Goal: Information Seeking & Learning: Learn about a topic

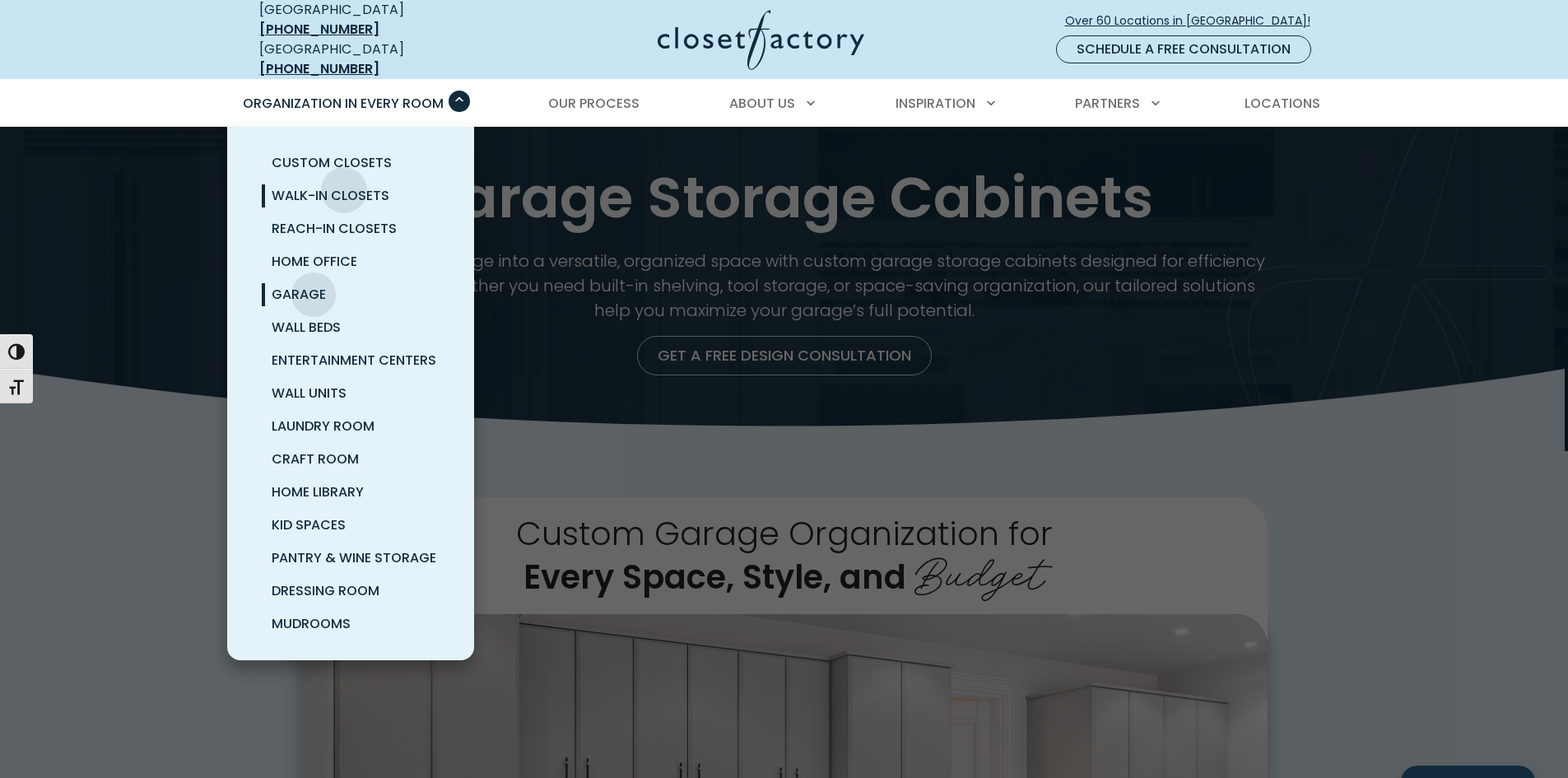
click at [345, 186] on span "Walk-In Closets" at bounding box center [330, 195] width 117 height 19
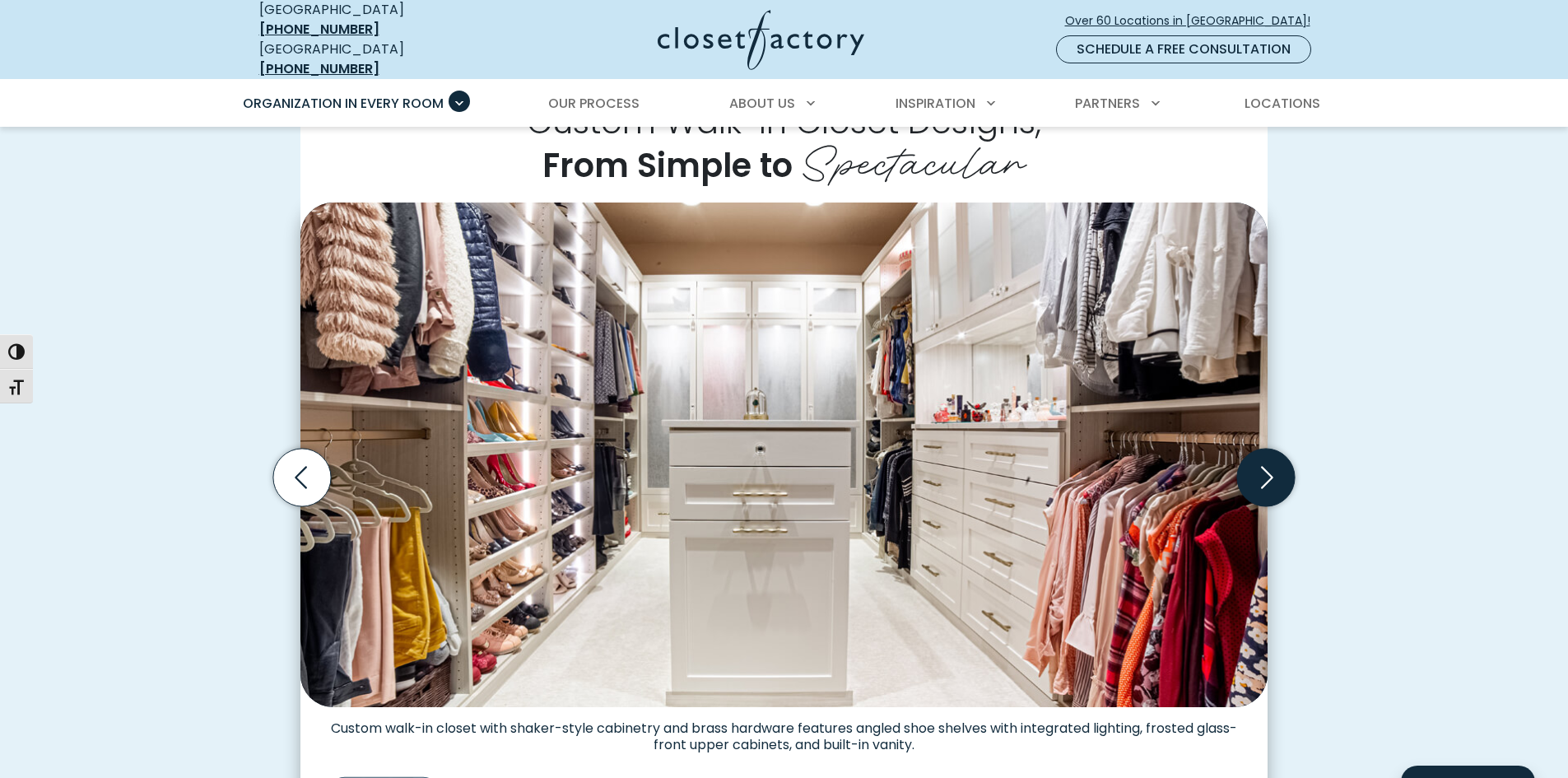
click at [1264, 467] on icon "Next slide" at bounding box center [1267, 478] width 58 height 58
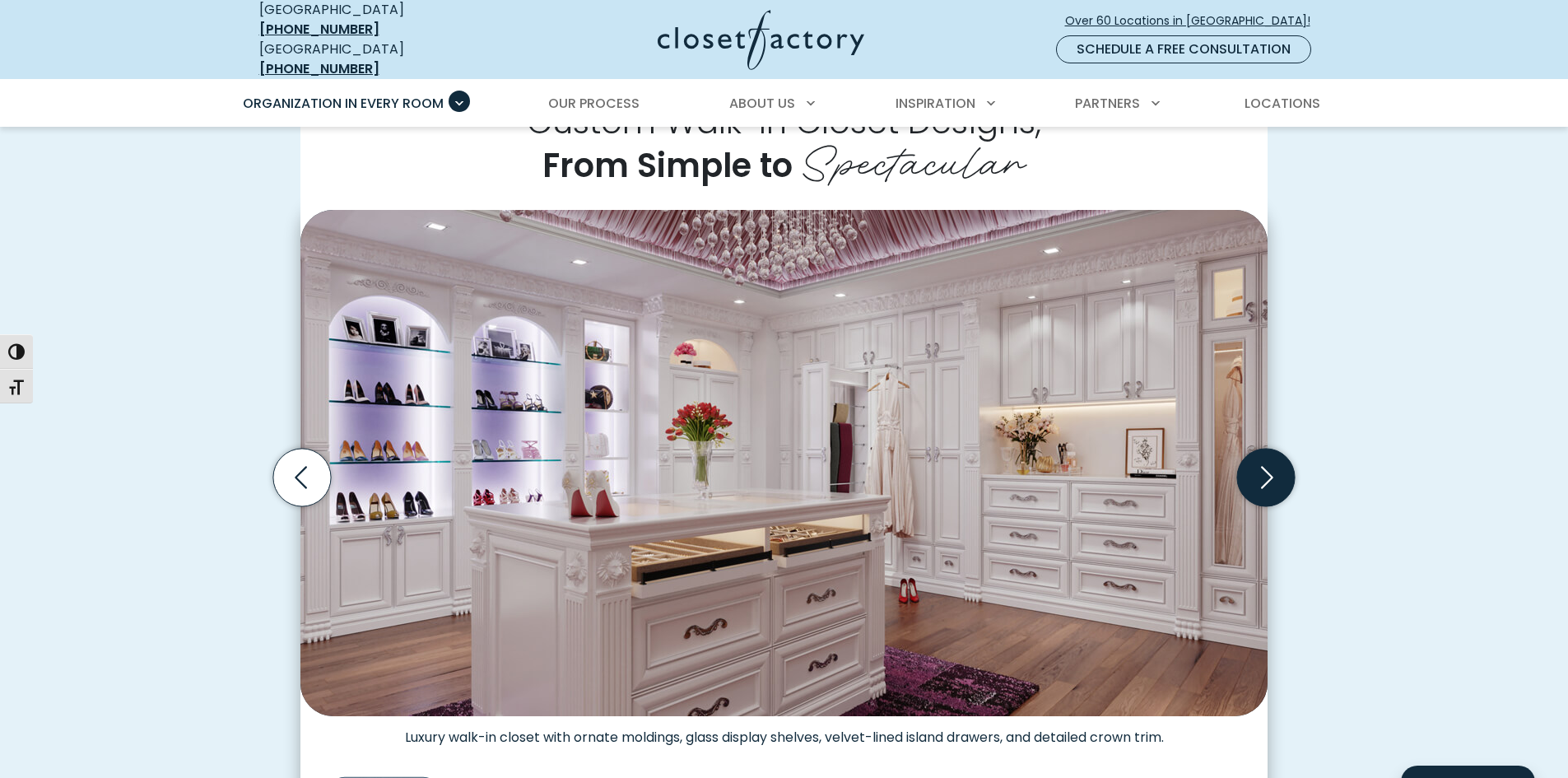
click at [1264, 467] on icon "Next slide" at bounding box center [1267, 478] width 58 height 58
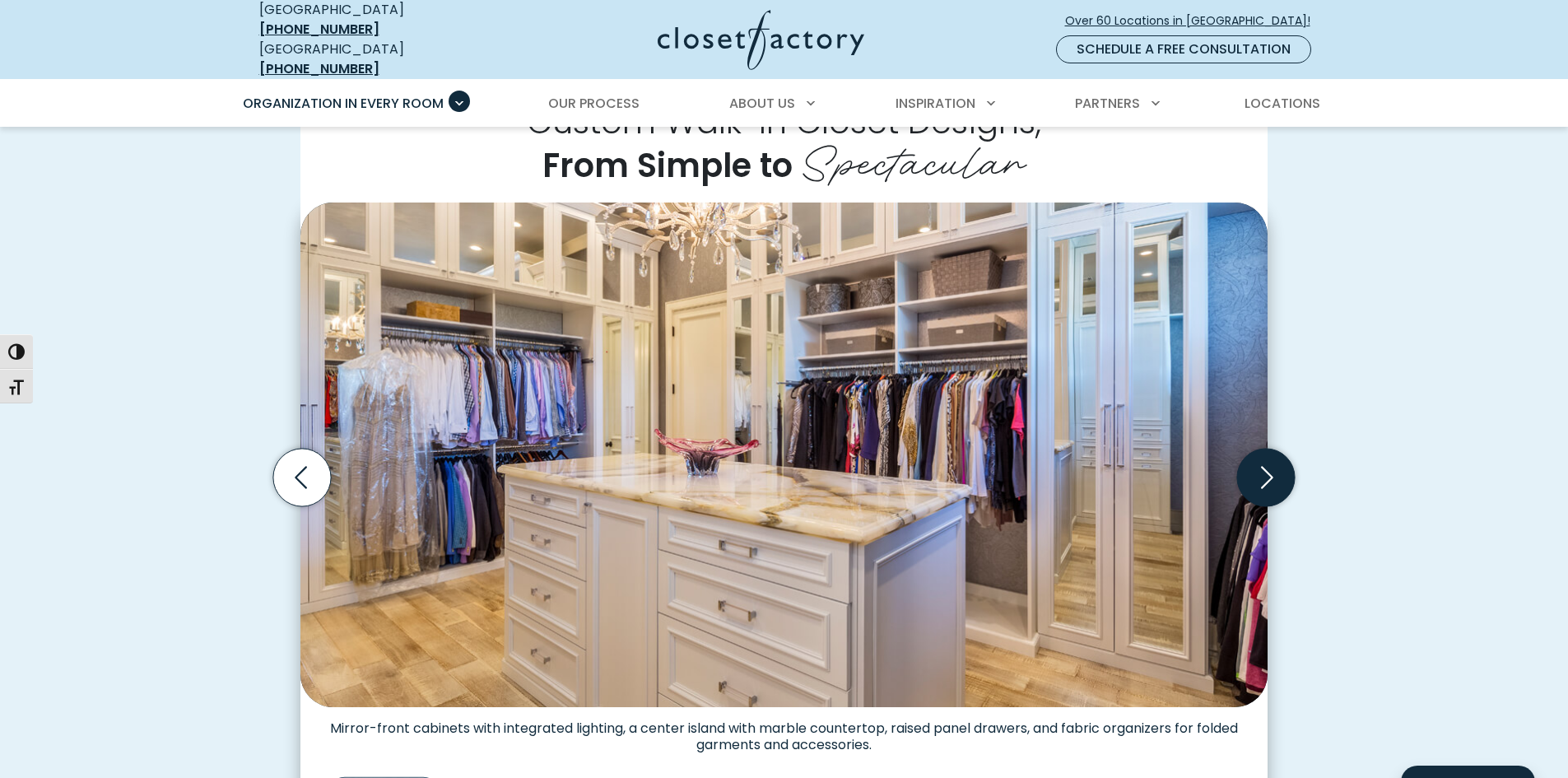
click at [1260, 465] on icon "Next slide" at bounding box center [1267, 478] width 58 height 58
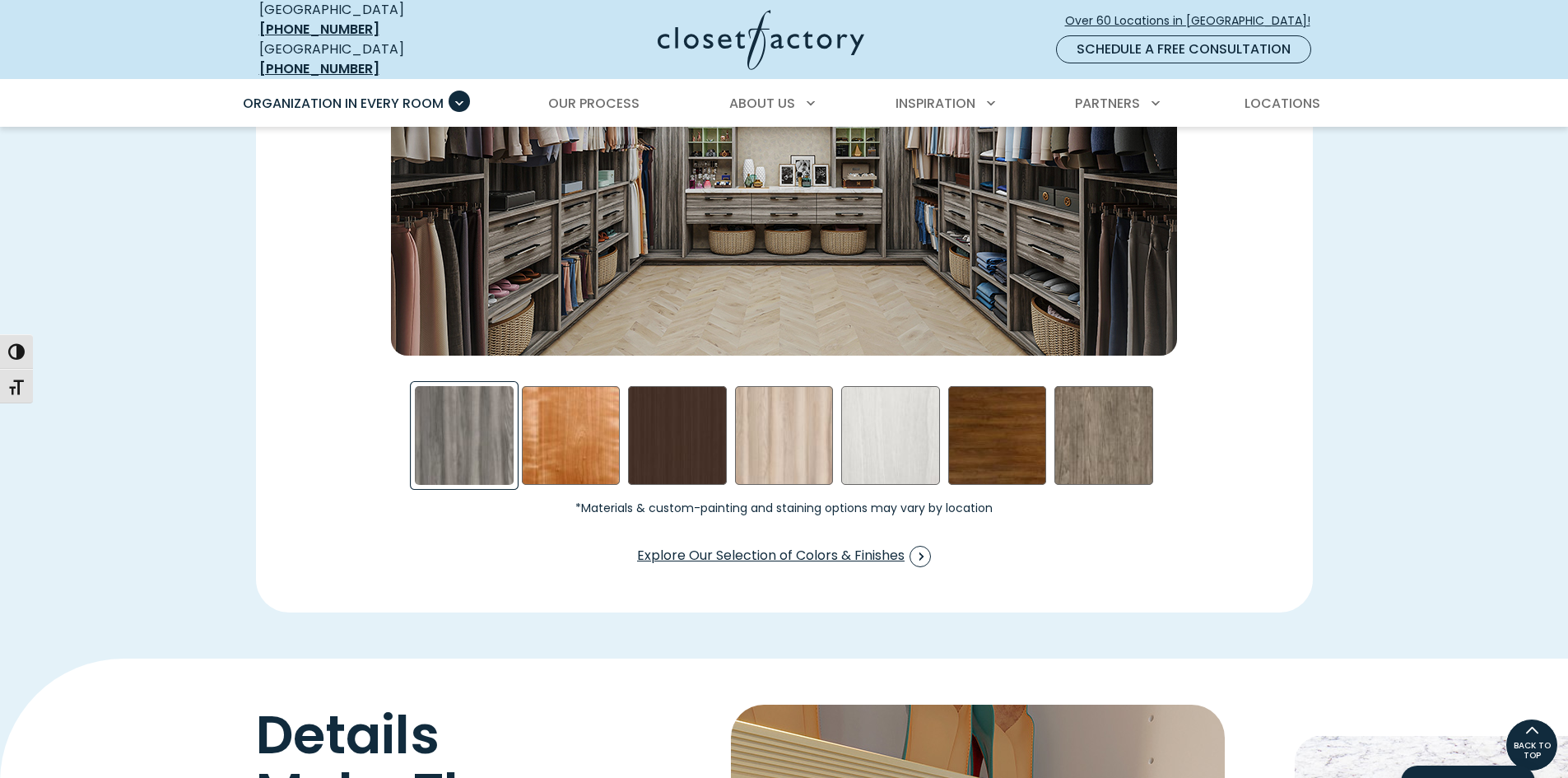
scroll to position [2388, 0]
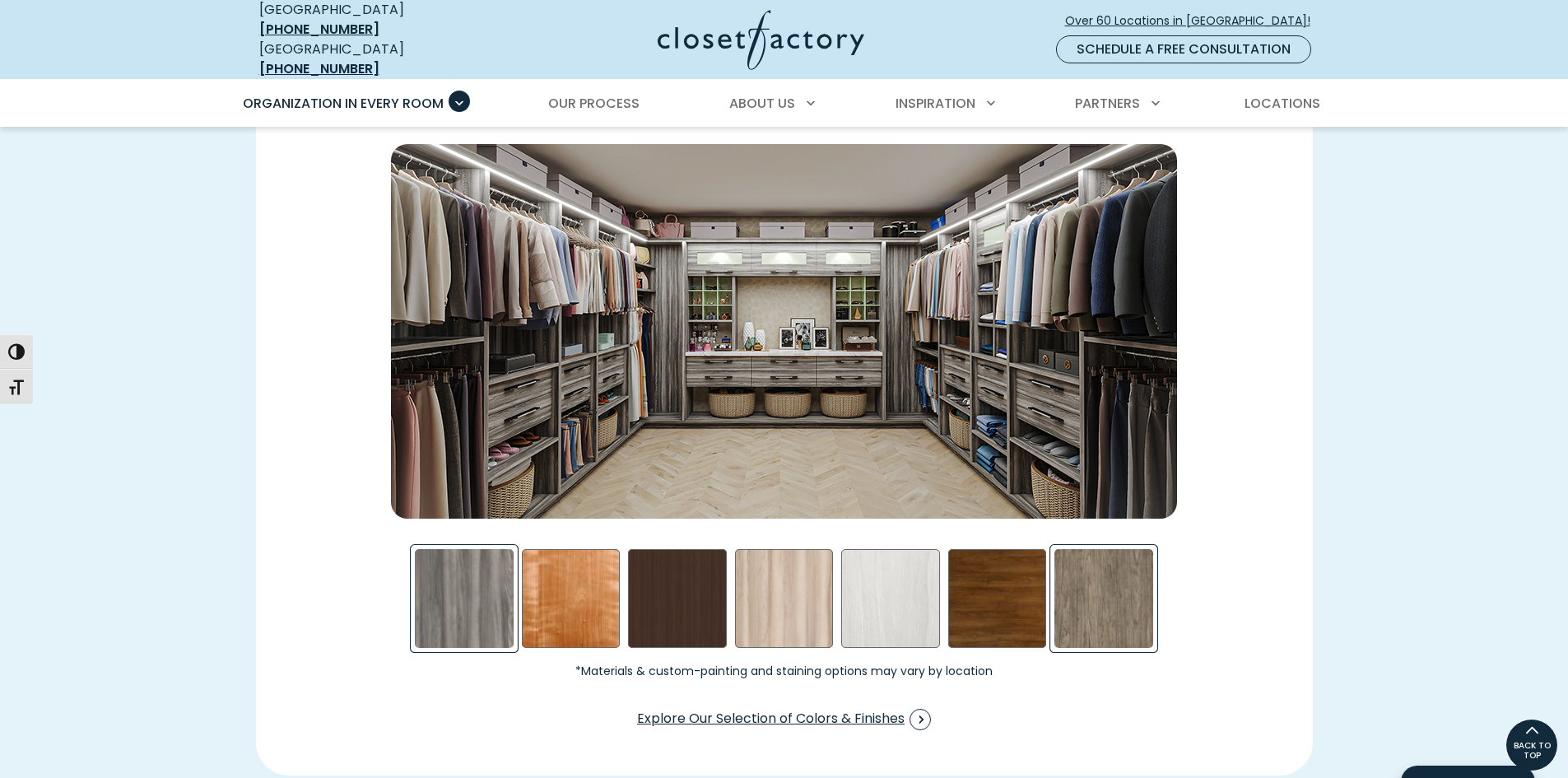
click at [1090, 614] on div "Star Gazer Swatch" at bounding box center [1104, 598] width 99 height 99
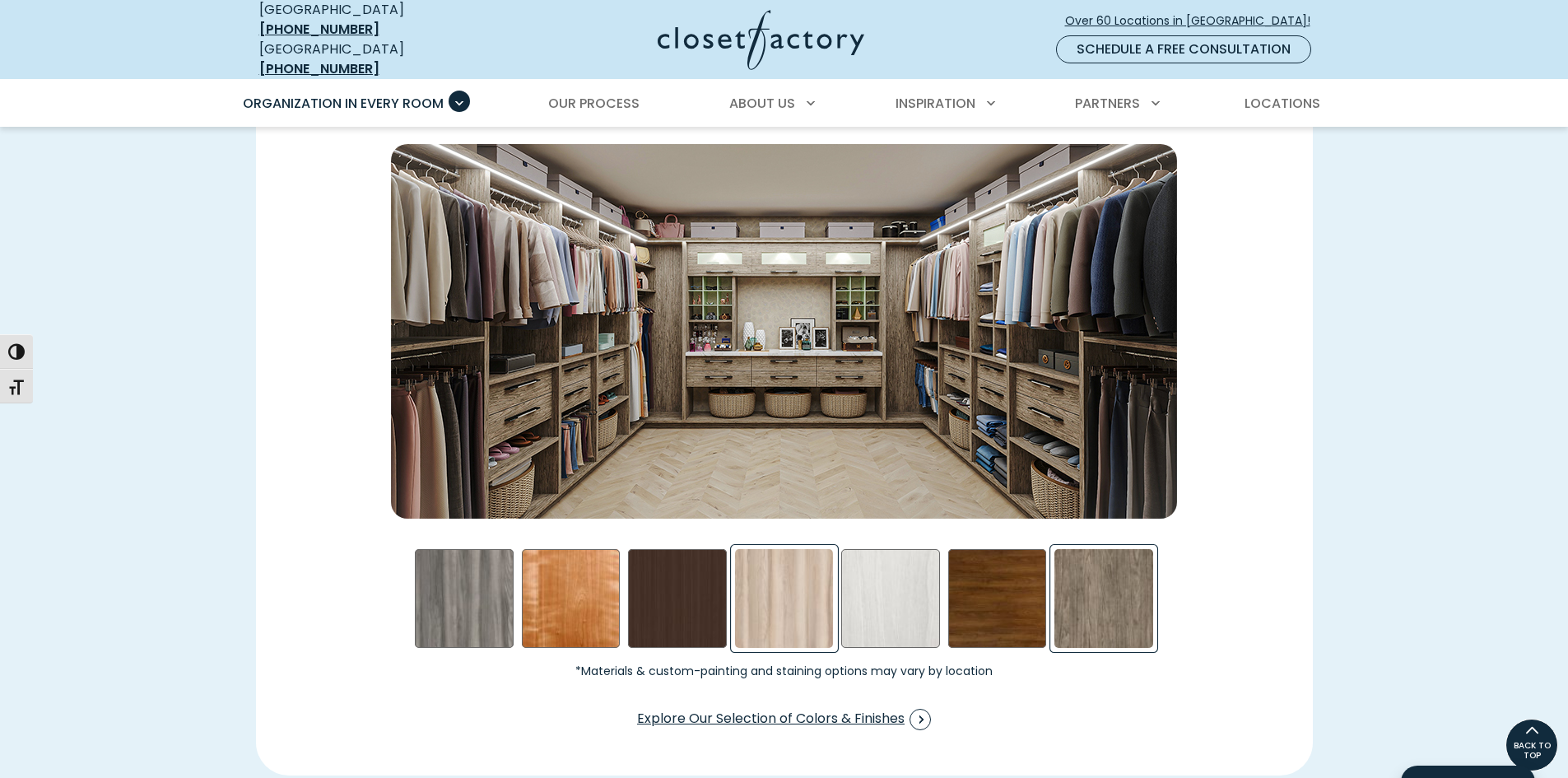
click at [833, 590] on div "Picnic in the Park Swatch" at bounding box center [784, 598] width 99 height 99
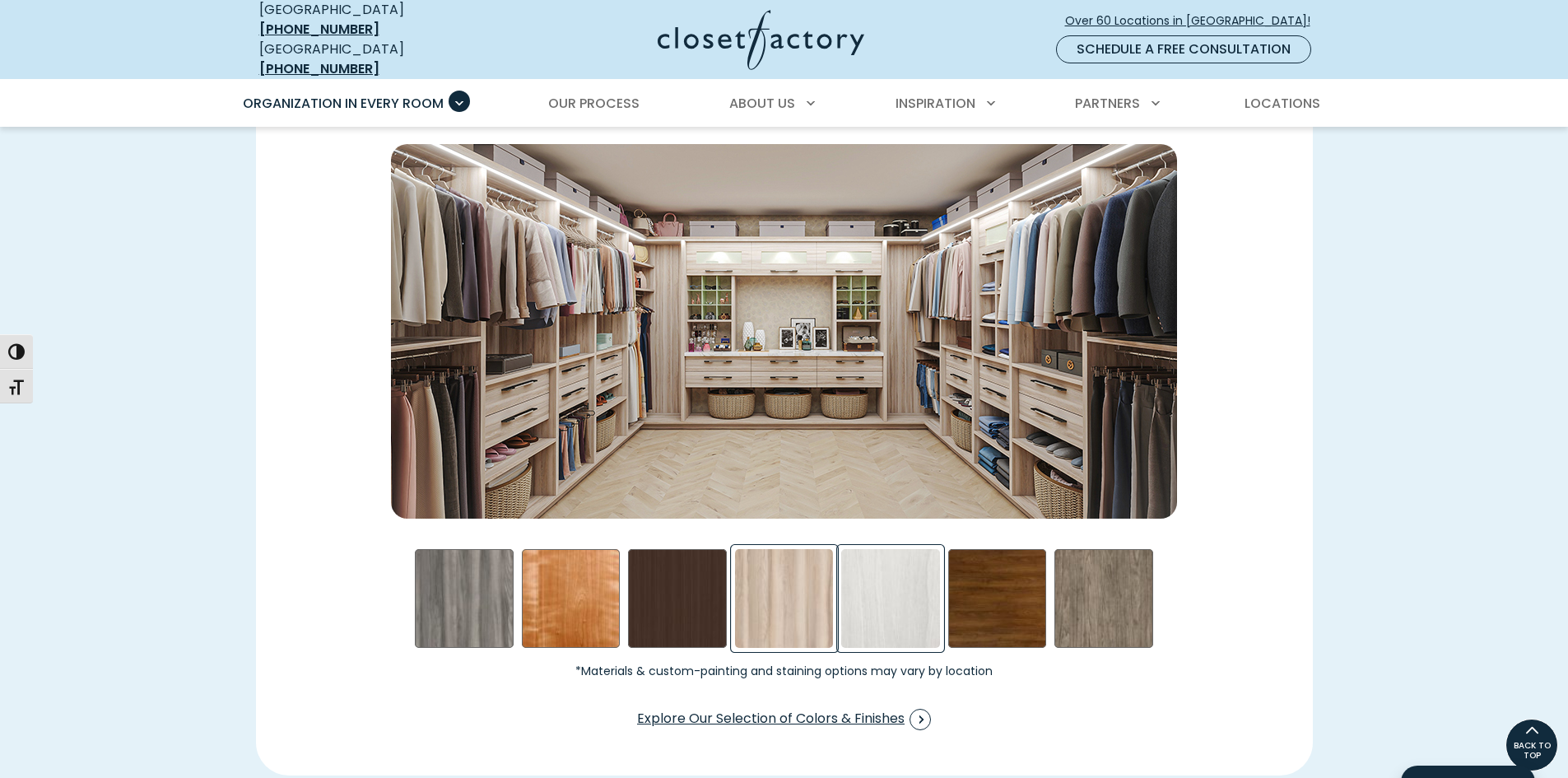
click at [891, 596] on div "Skye Swatch" at bounding box center [890, 598] width 99 height 99
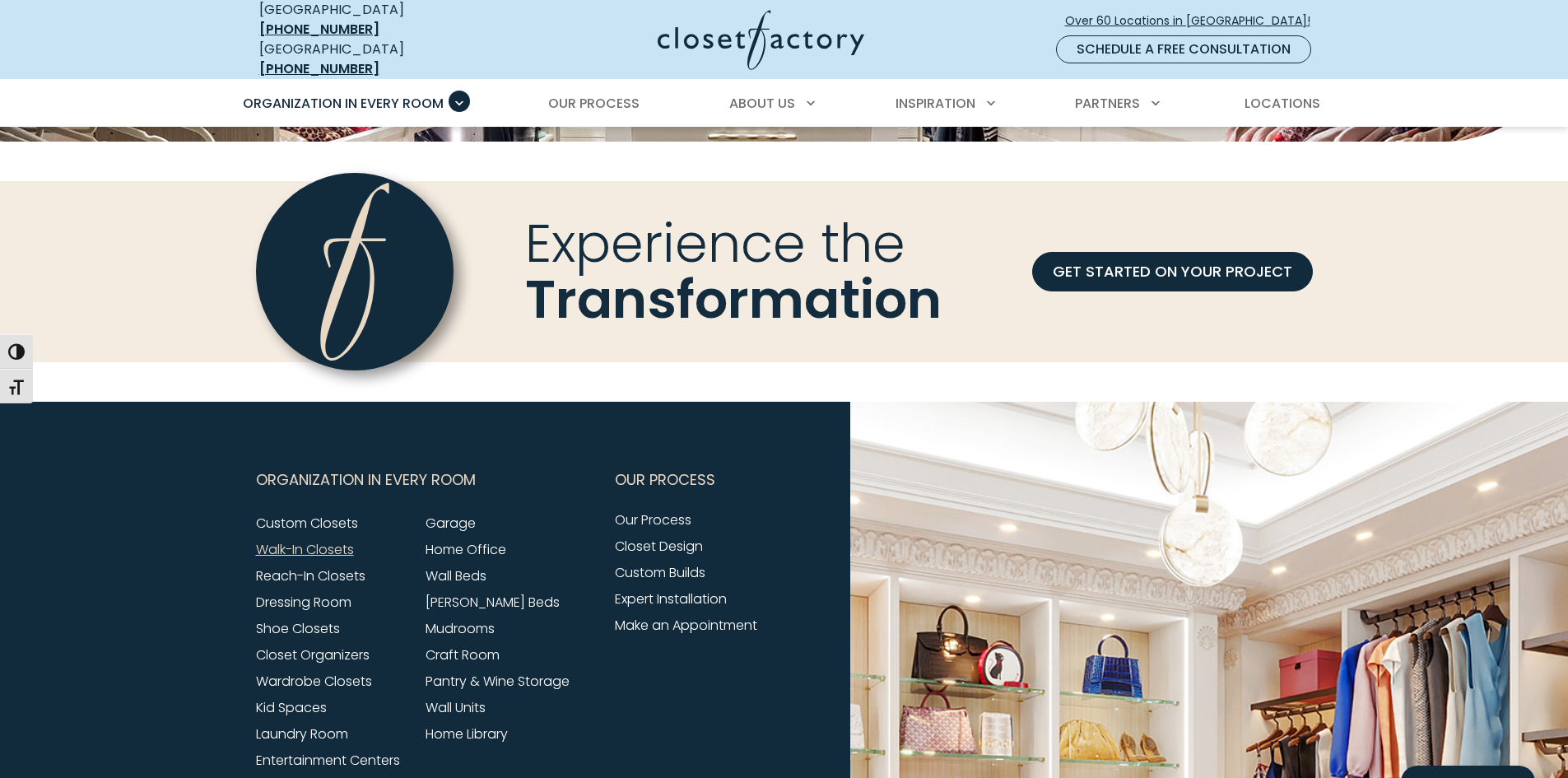
scroll to position [5189, 0]
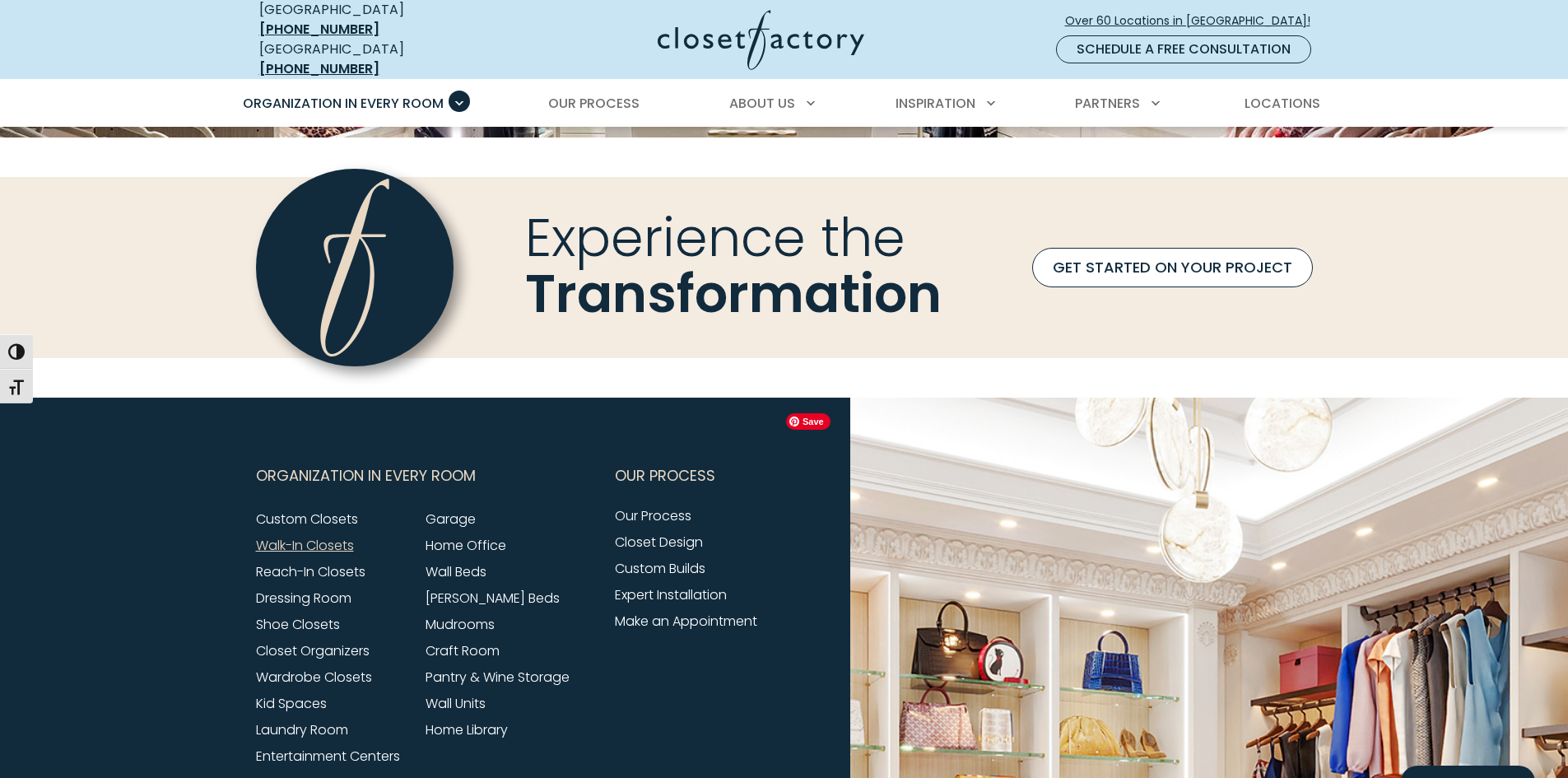
click at [1191, 275] on link "GET STARTED ON YOUR PROJECT" at bounding box center [1173, 267] width 281 height 39
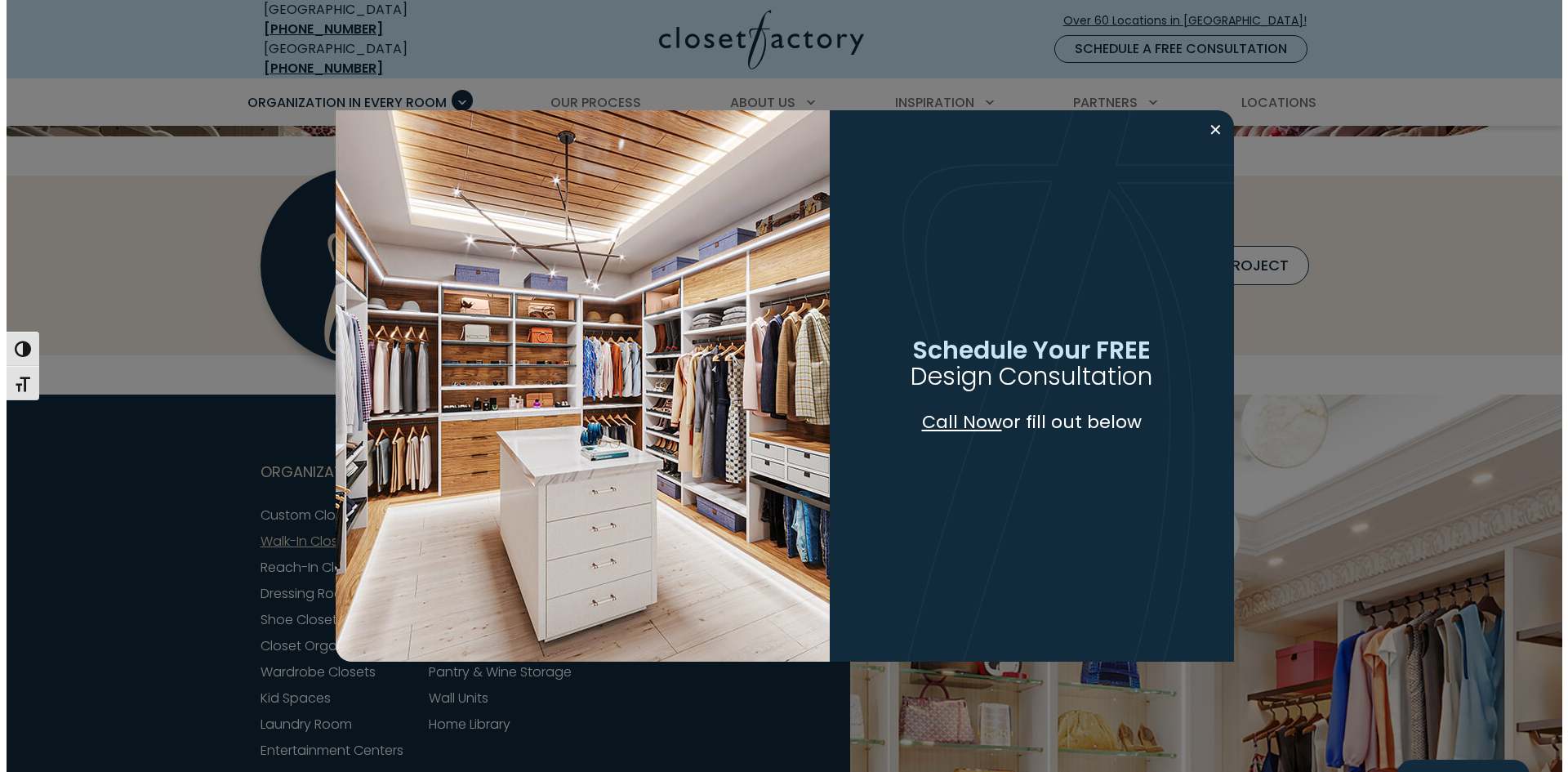
scroll to position [5149, 0]
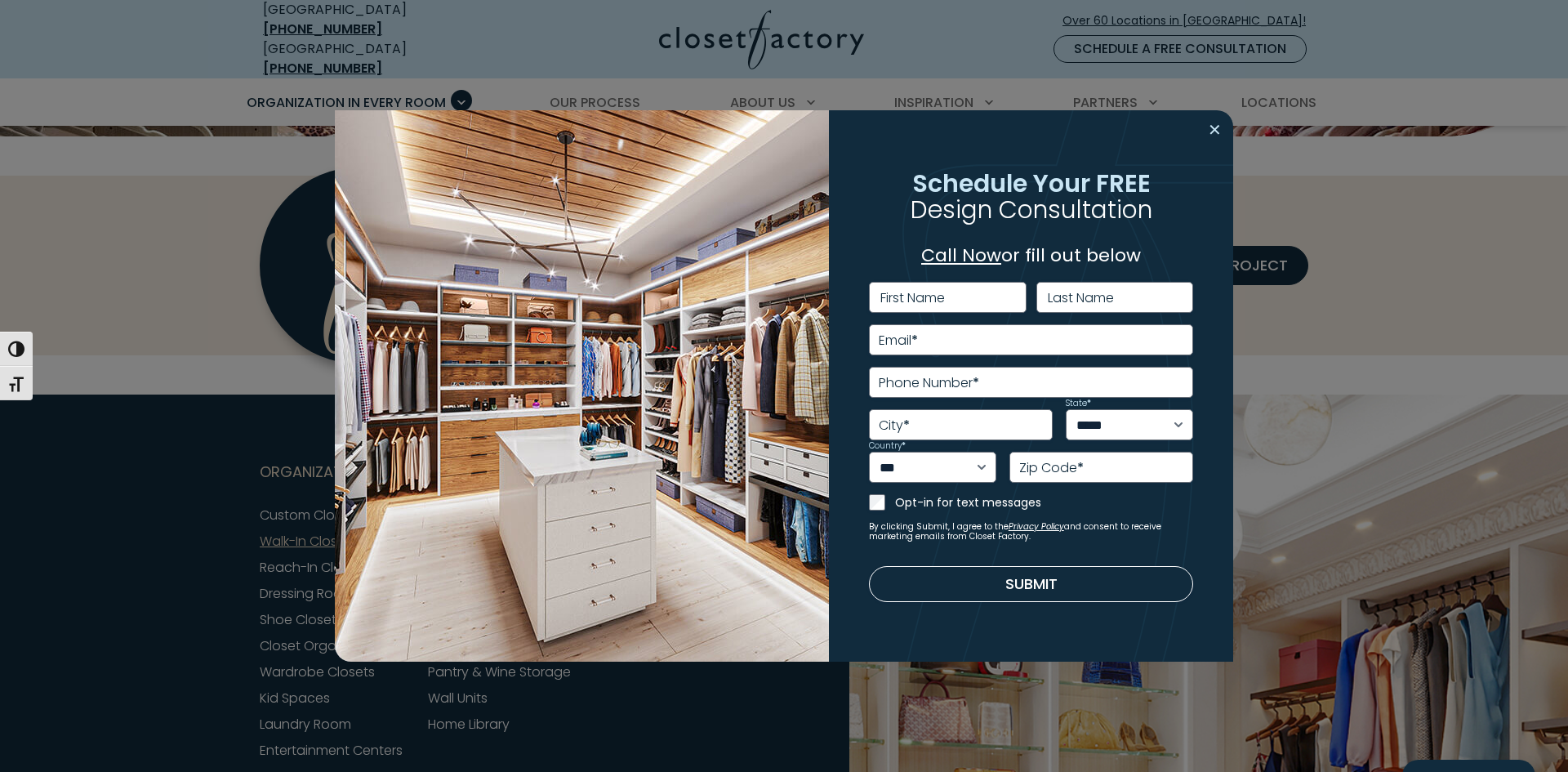
click at [1216, 135] on button "Close modal" at bounding box center [1215, 129] width 24 height 26
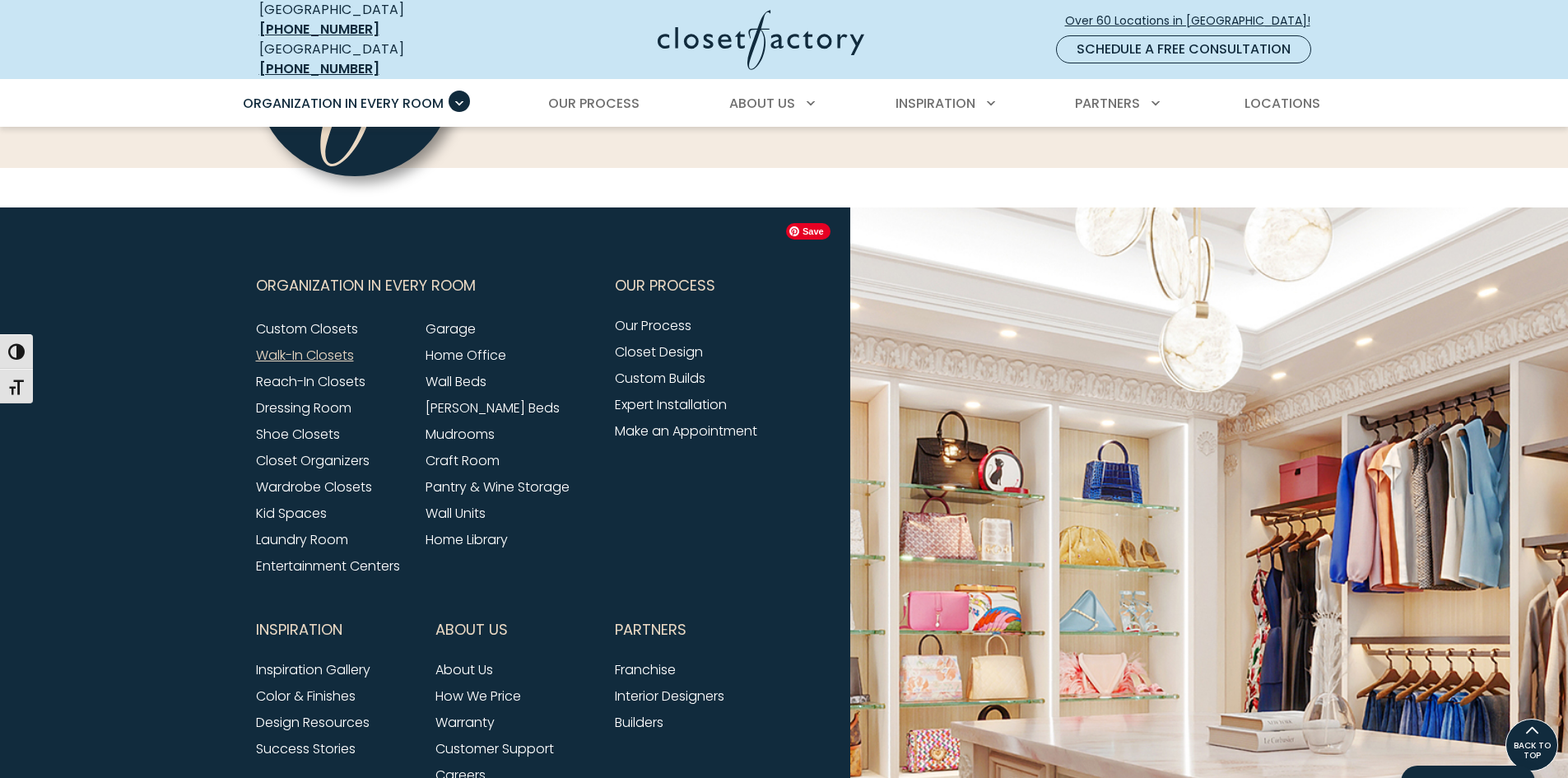
scroll to position [5372, 0]
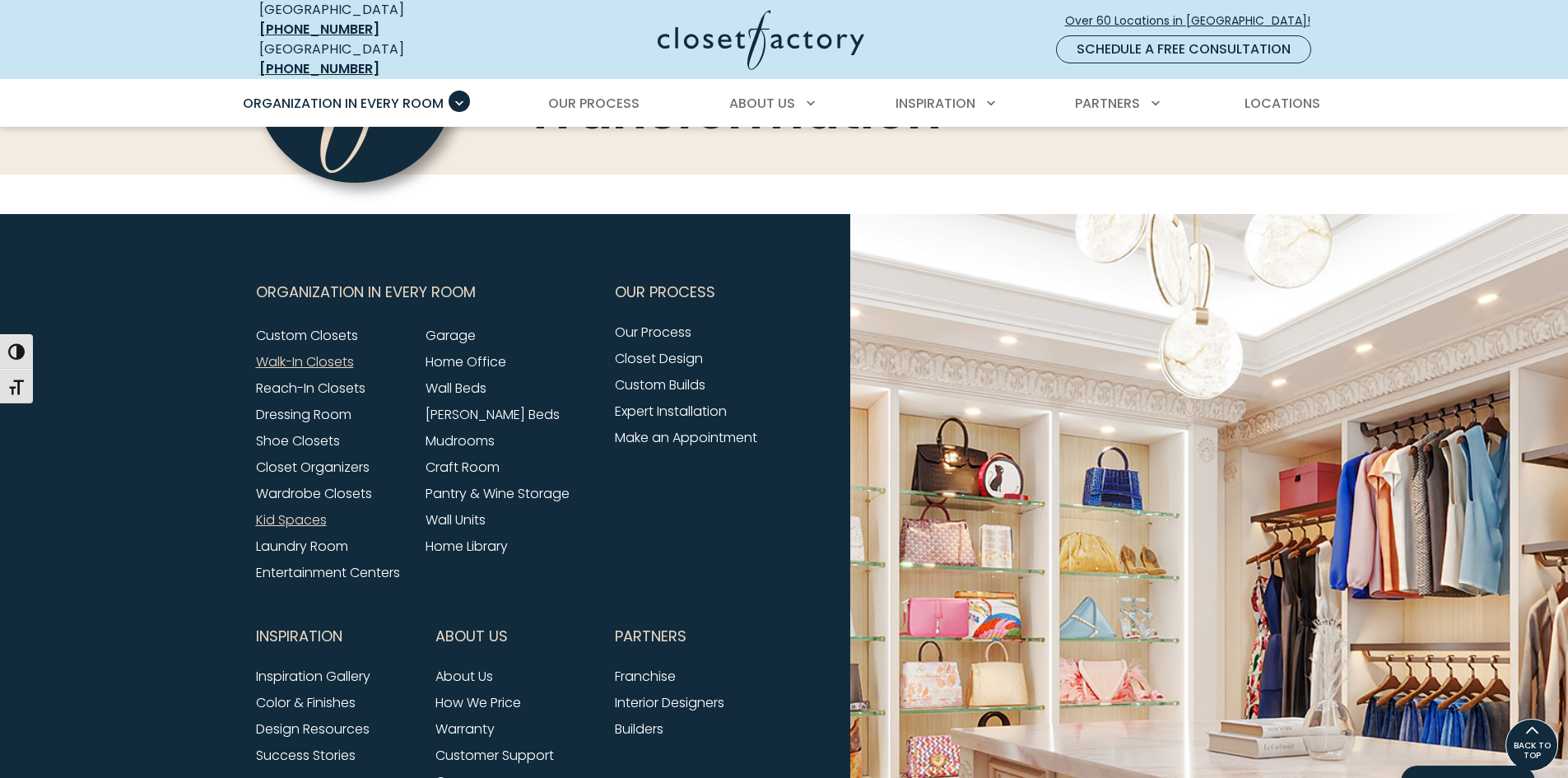
click at [279, 530] on link "Kid Spaces" at bounding box center [292, 520] width 71 height 19
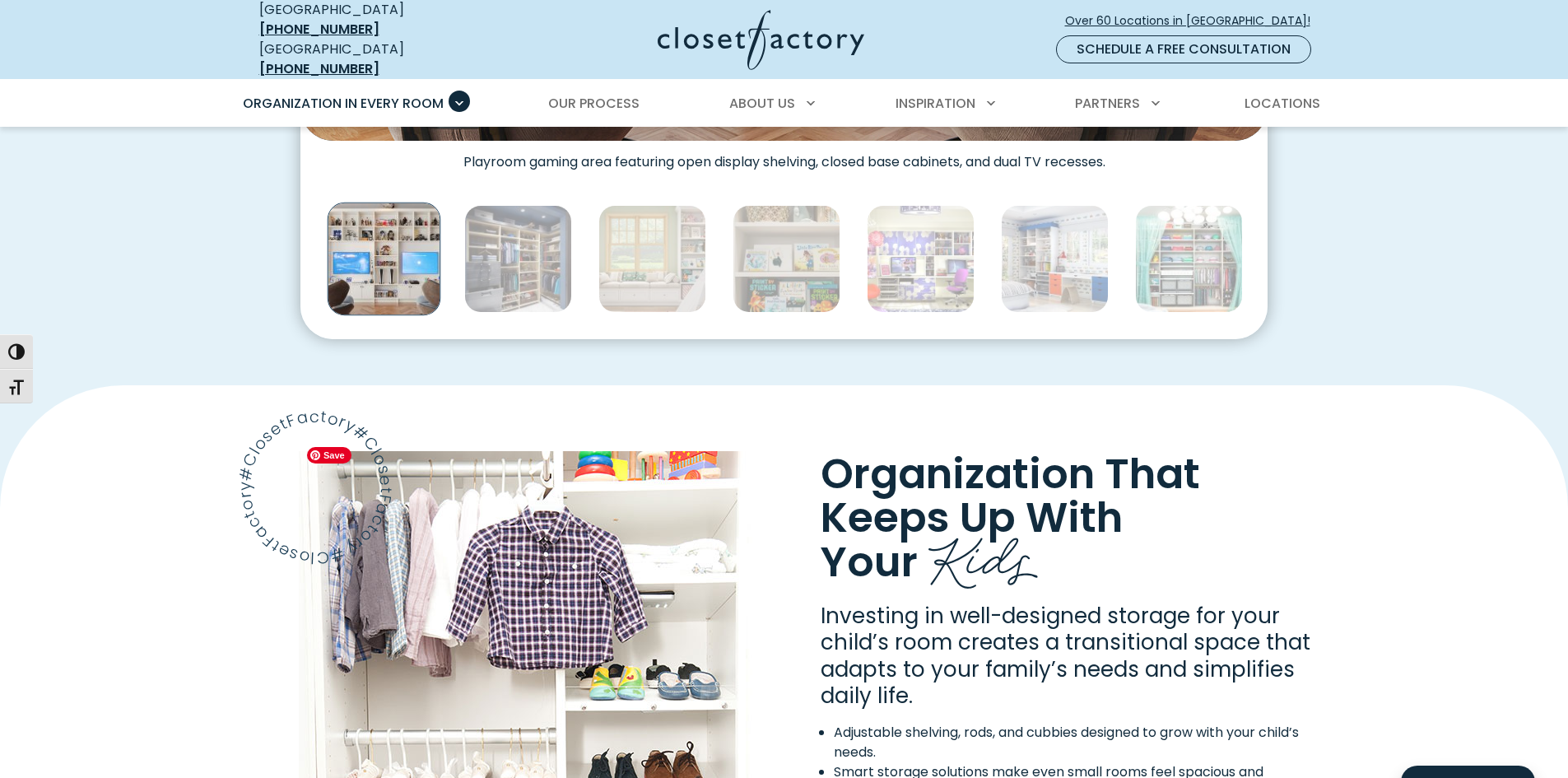
scroll to position [1400, 0]
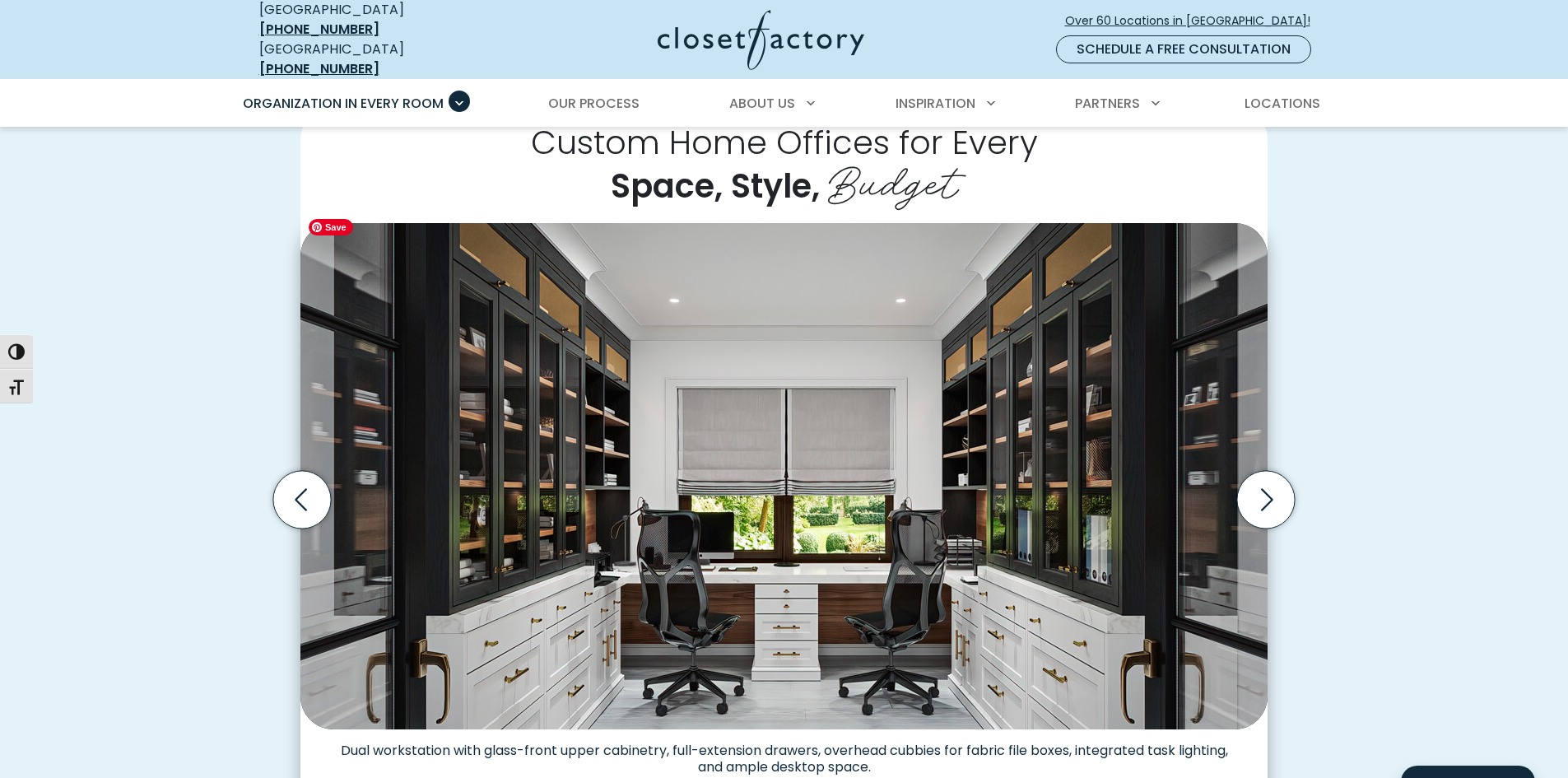
scroll to position [494, 0]
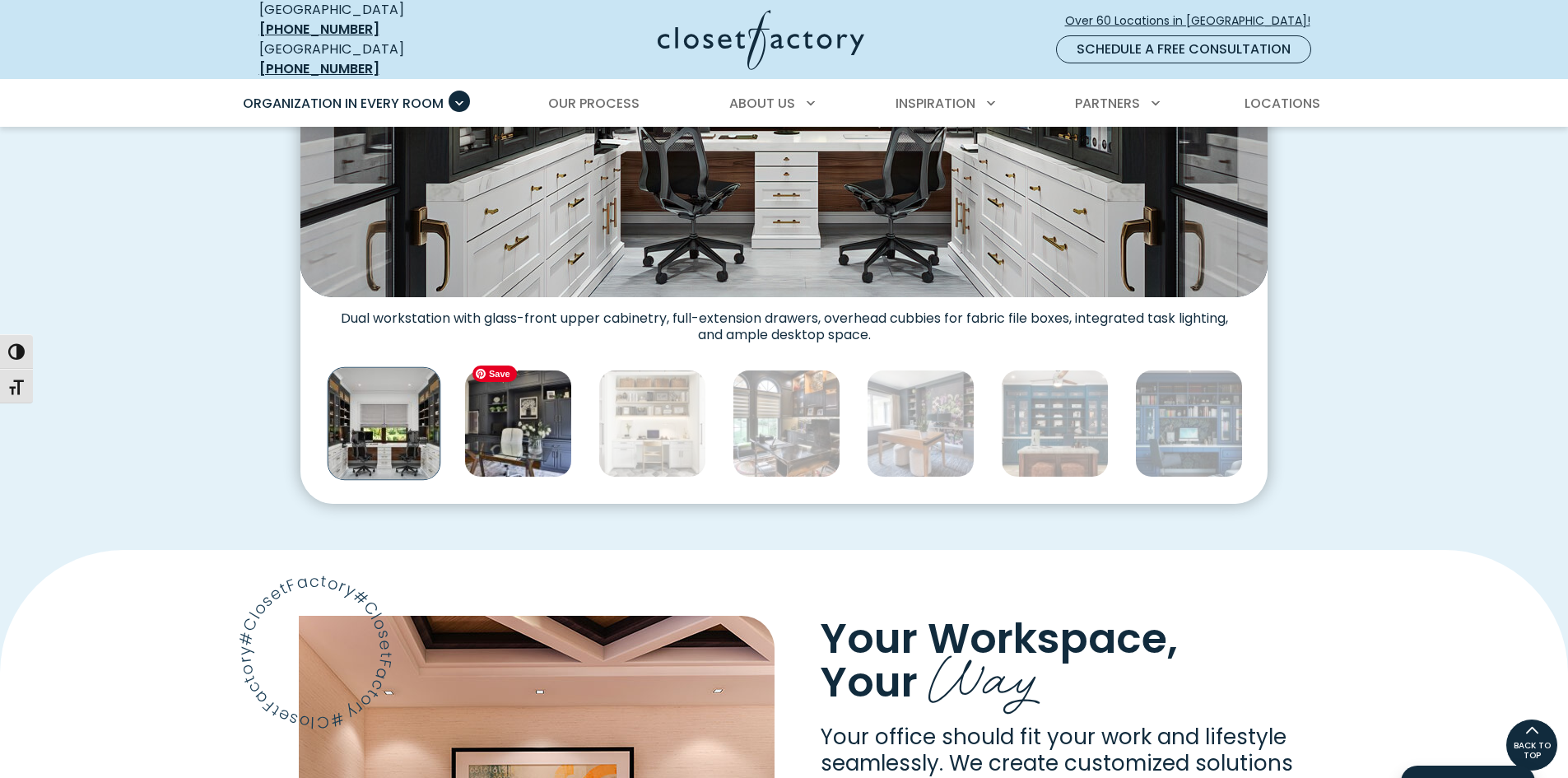
click at [510, 411] on img "Thumbnail Gallery" at bounding box center [518, 424] width 108 height 108
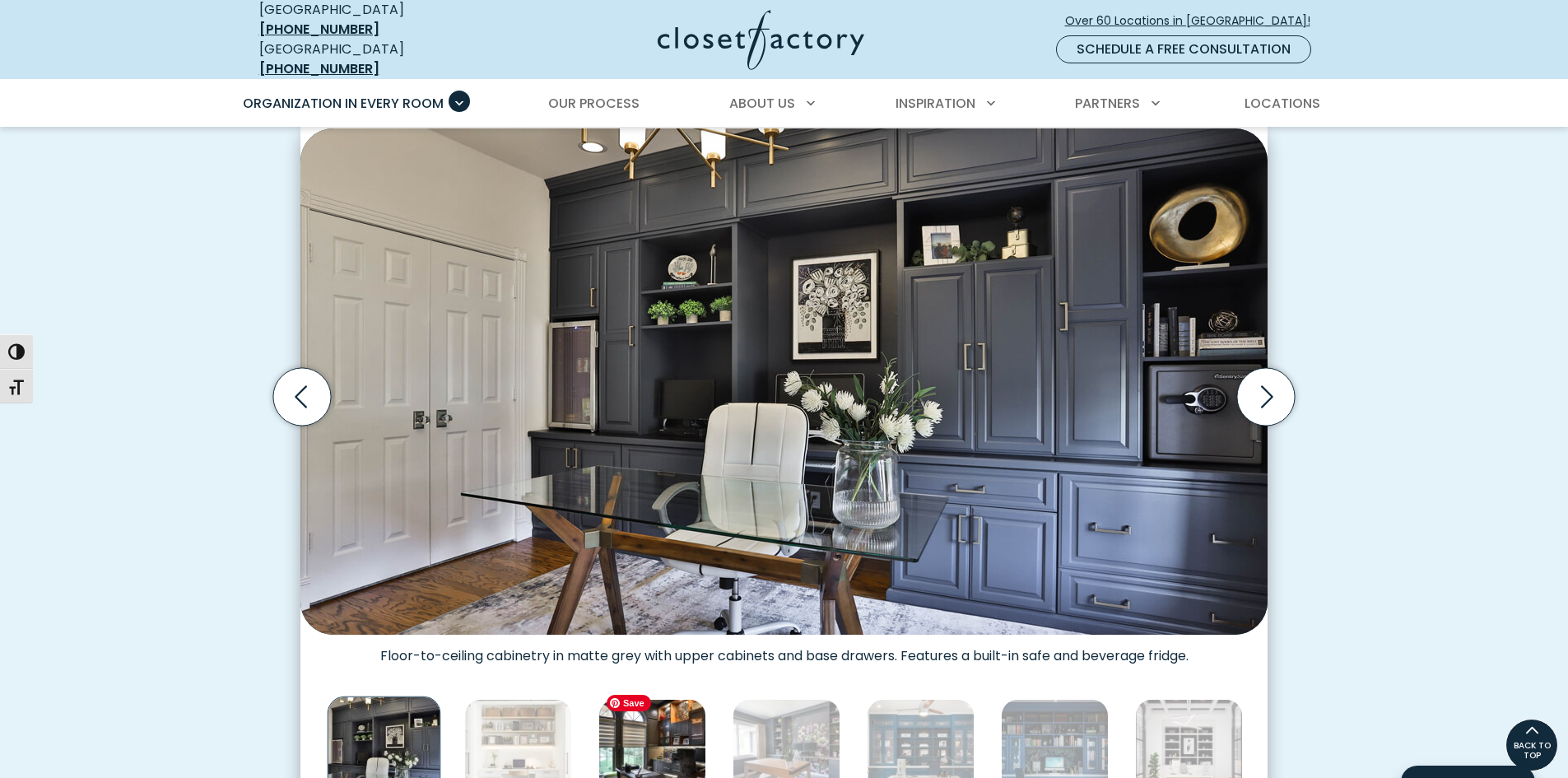
click at [674, 738] on img "Thumbnail Gallery" at bounding box center [653, 753] width 108 height 108
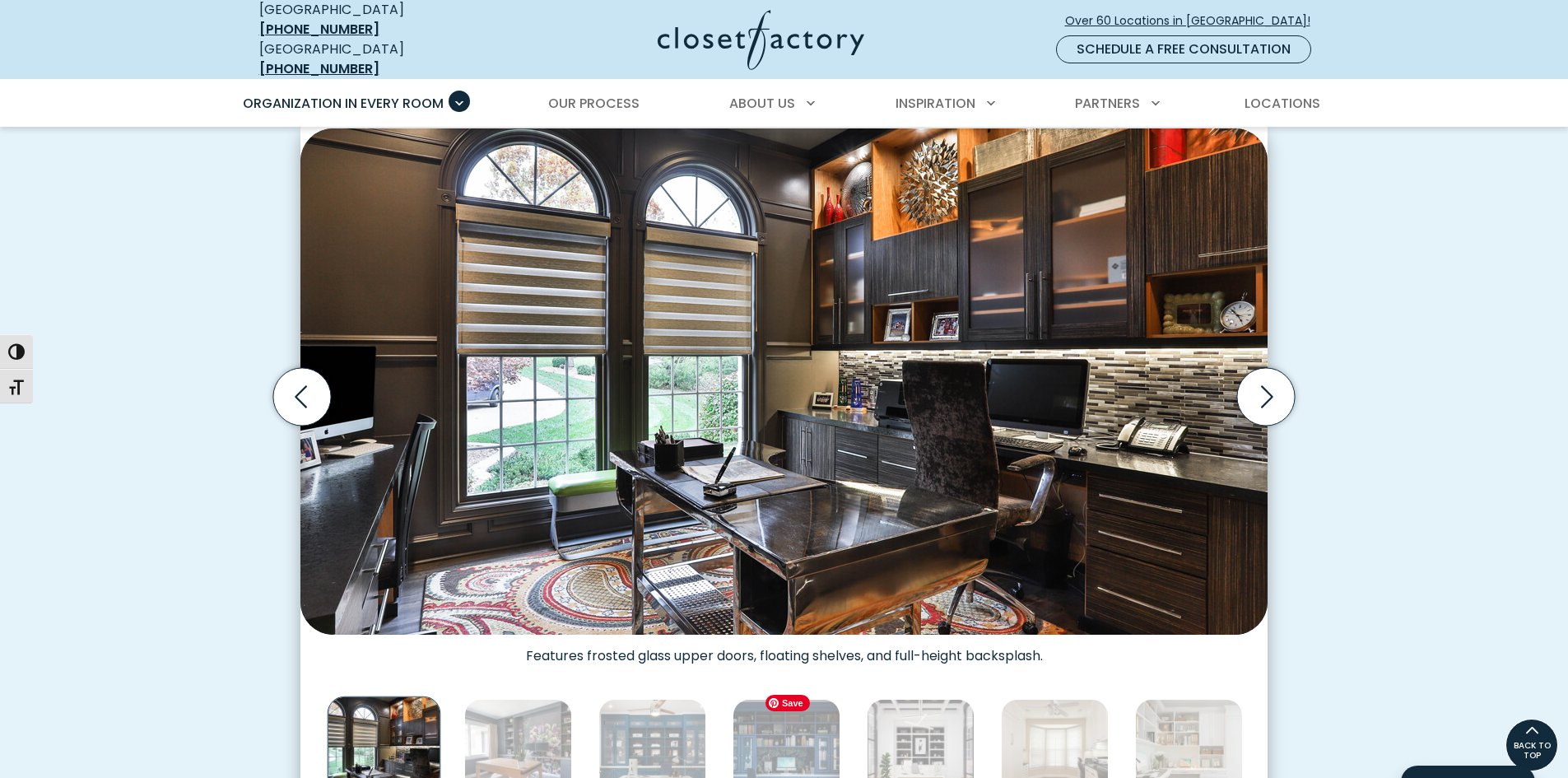
click at [762, 730] on img "Thumbnail Gallery" at bounding box center [786, 753] width 108 height 108
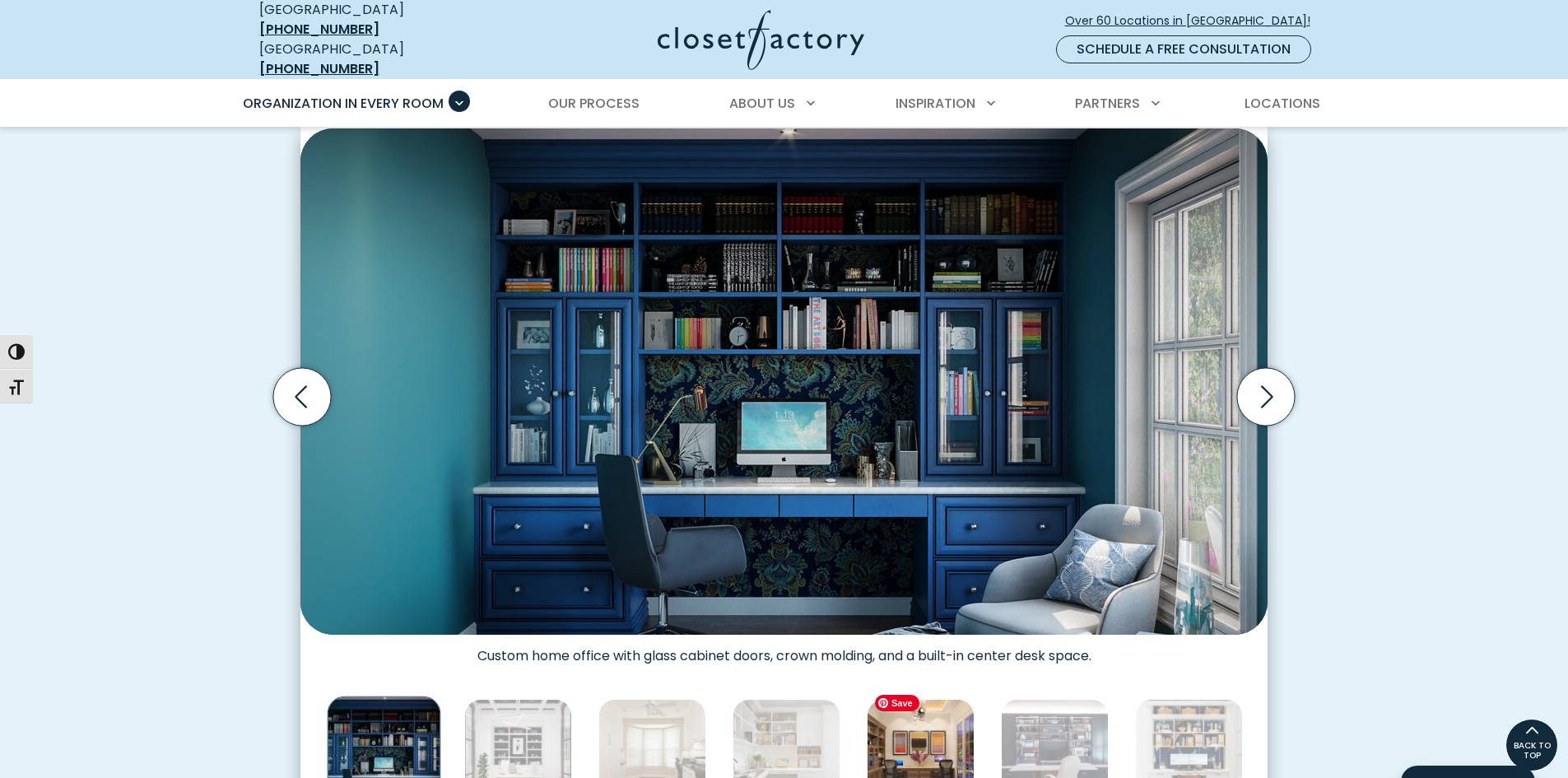
click at [961, 733] on img "Thumbnail Gallery" at bounding box center [921, 753] width 108 height 108
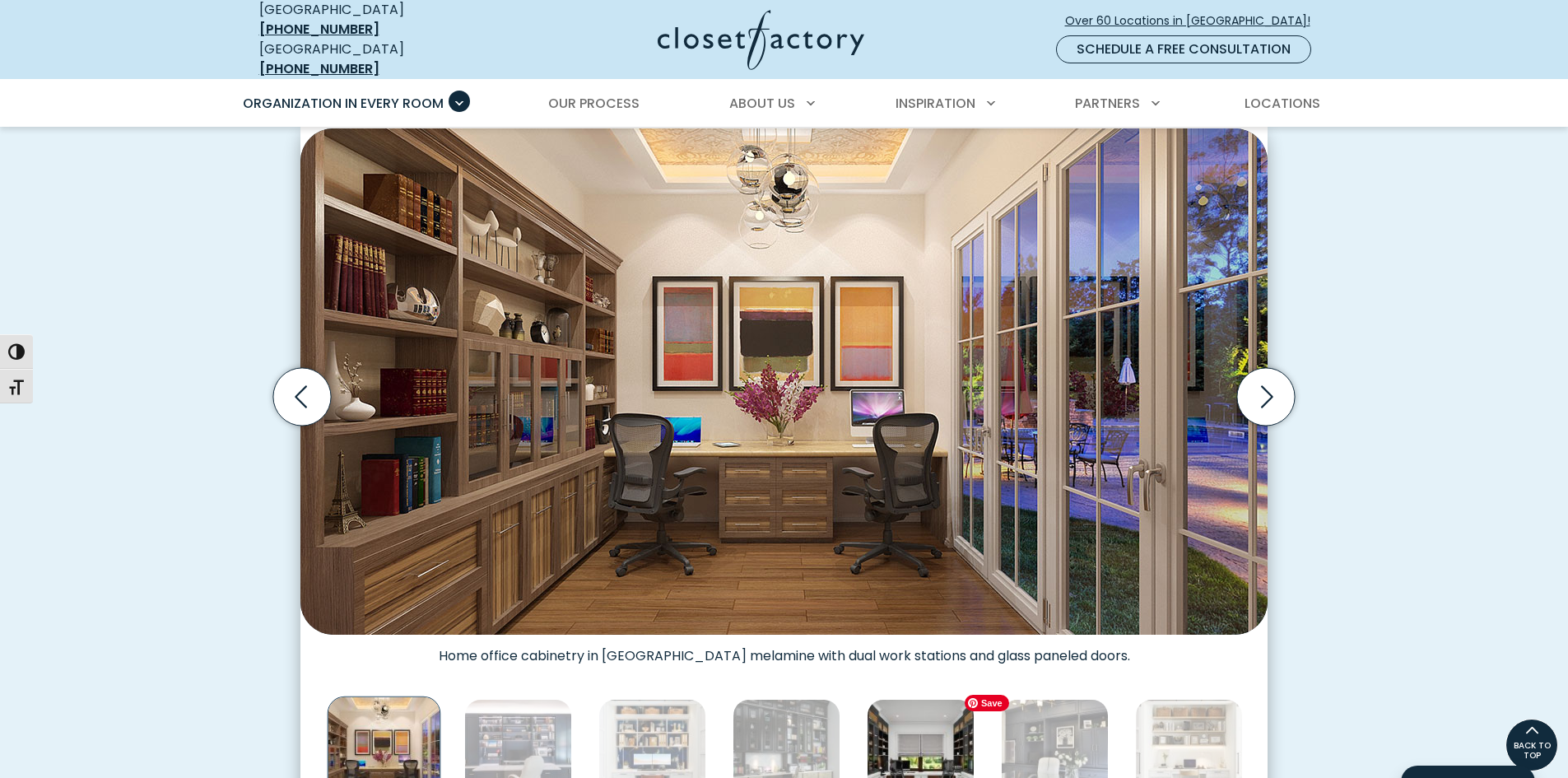
click at [959, 748] on img "Thumbnail Gallery" at bounding box center [921, 753] width 108 height 108
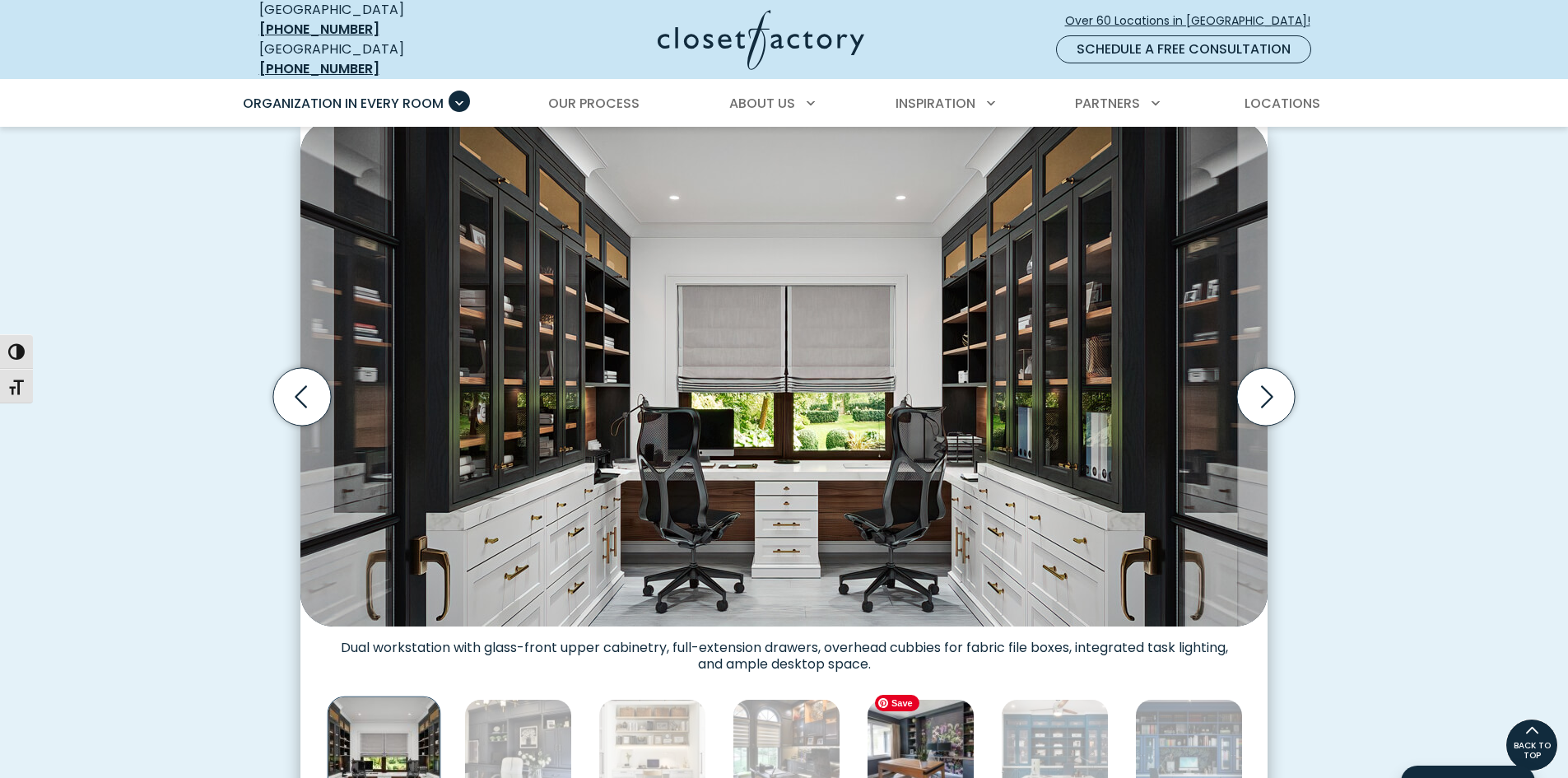
click at [939, 751] on img "Thumbnail Gallery" at bounding box center [921, 753] width 108 height 108
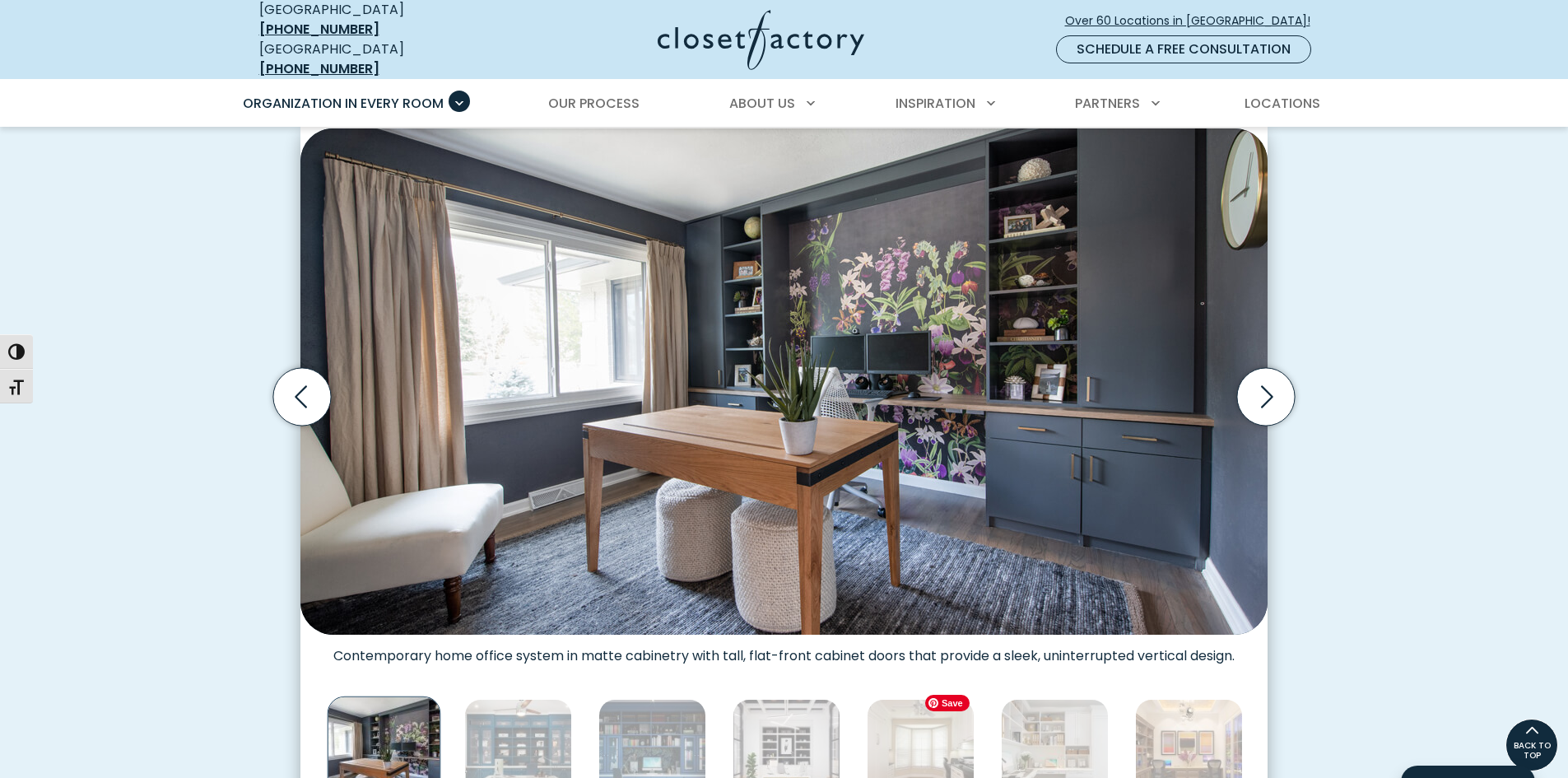
click at [939, 751] on img "Thumbnail Gallery" at bounding box center [921, 753] width 108 height 108
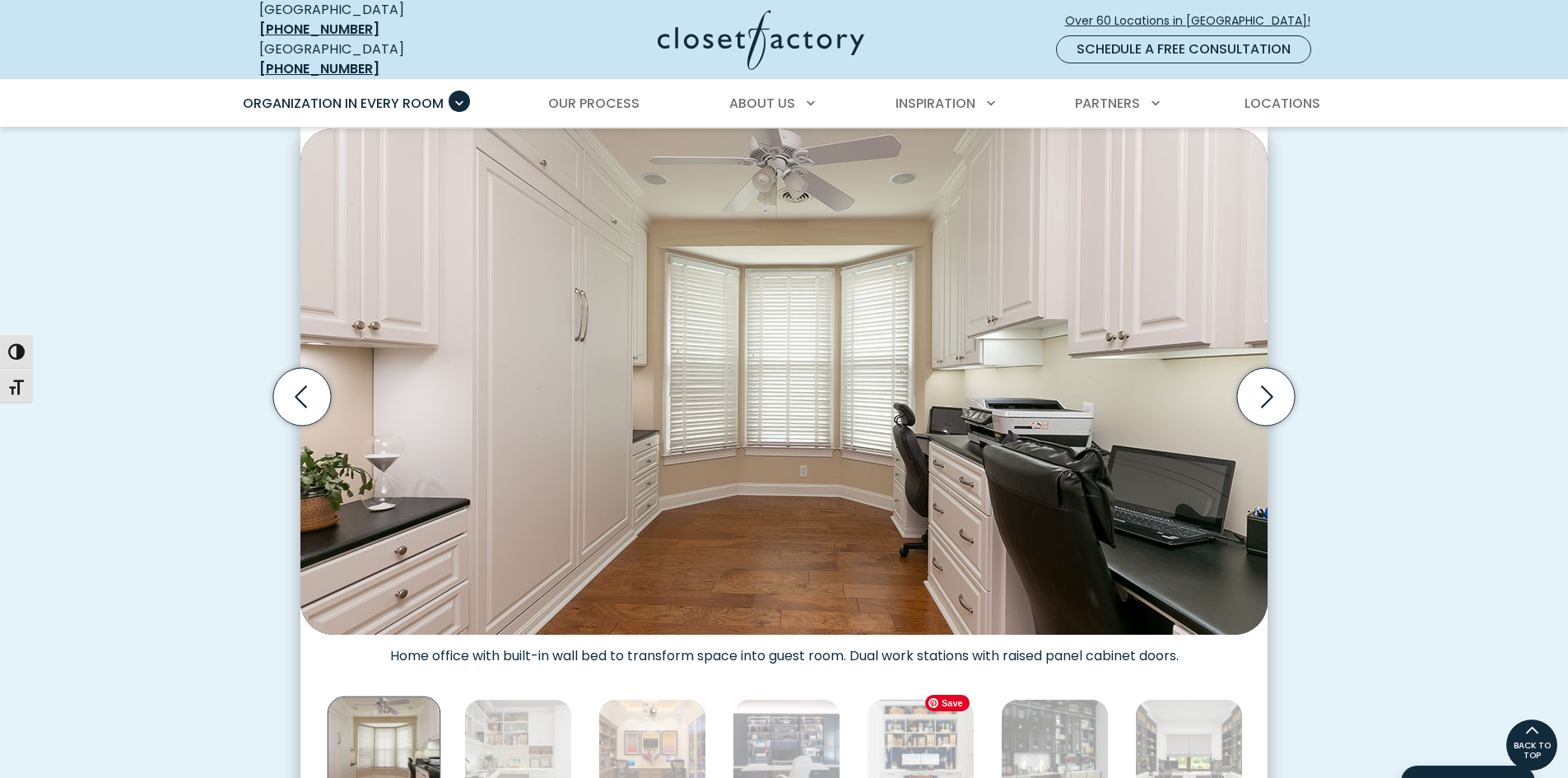
click at [939, 751] on img "Thumbnail Gallery" at bounding box center [921, 753] width 108 height 108
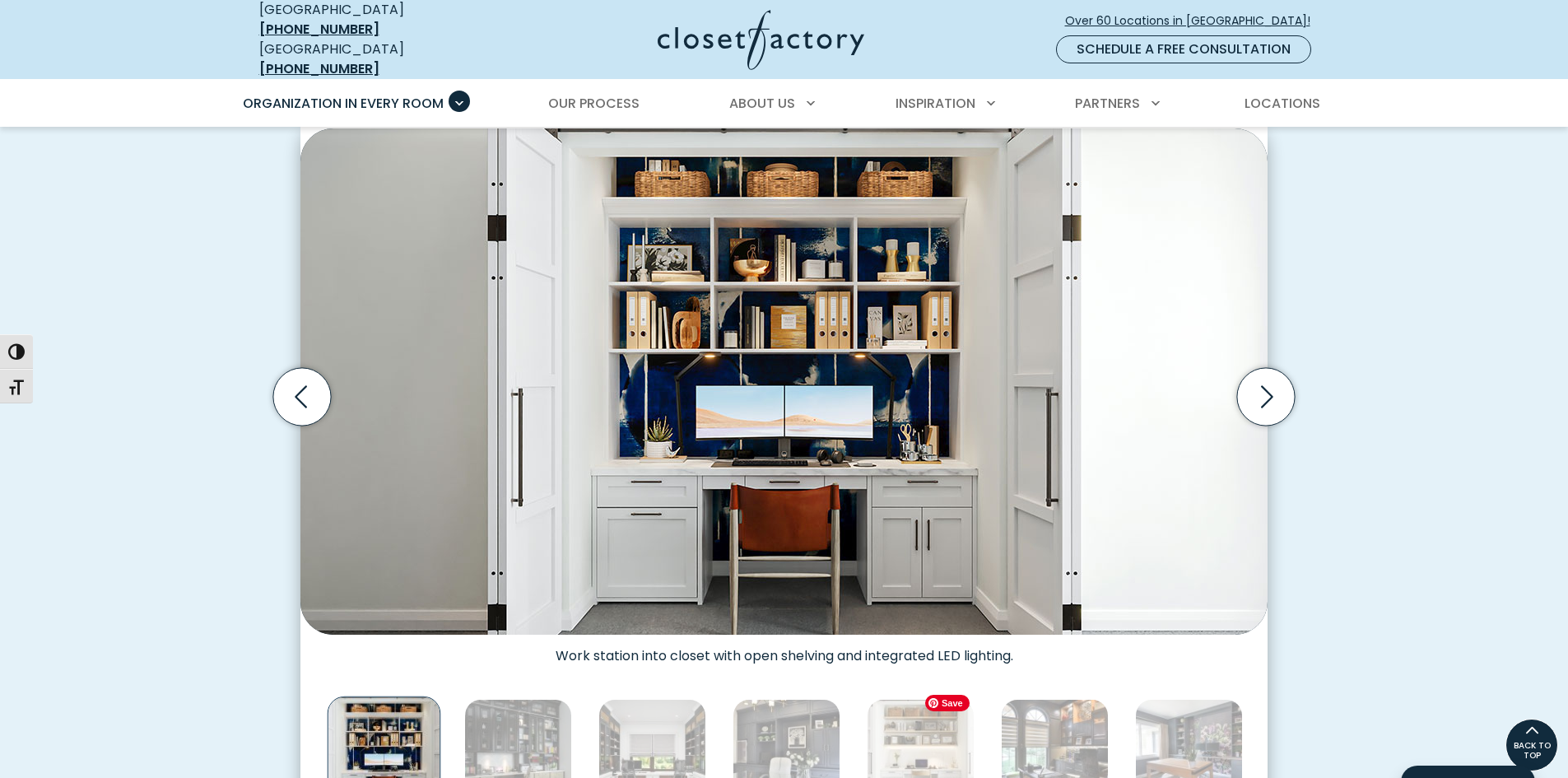
click at [939, 751] on img "Thumbnail Gallery" at bounding box center [921, 753] width 108 height 108
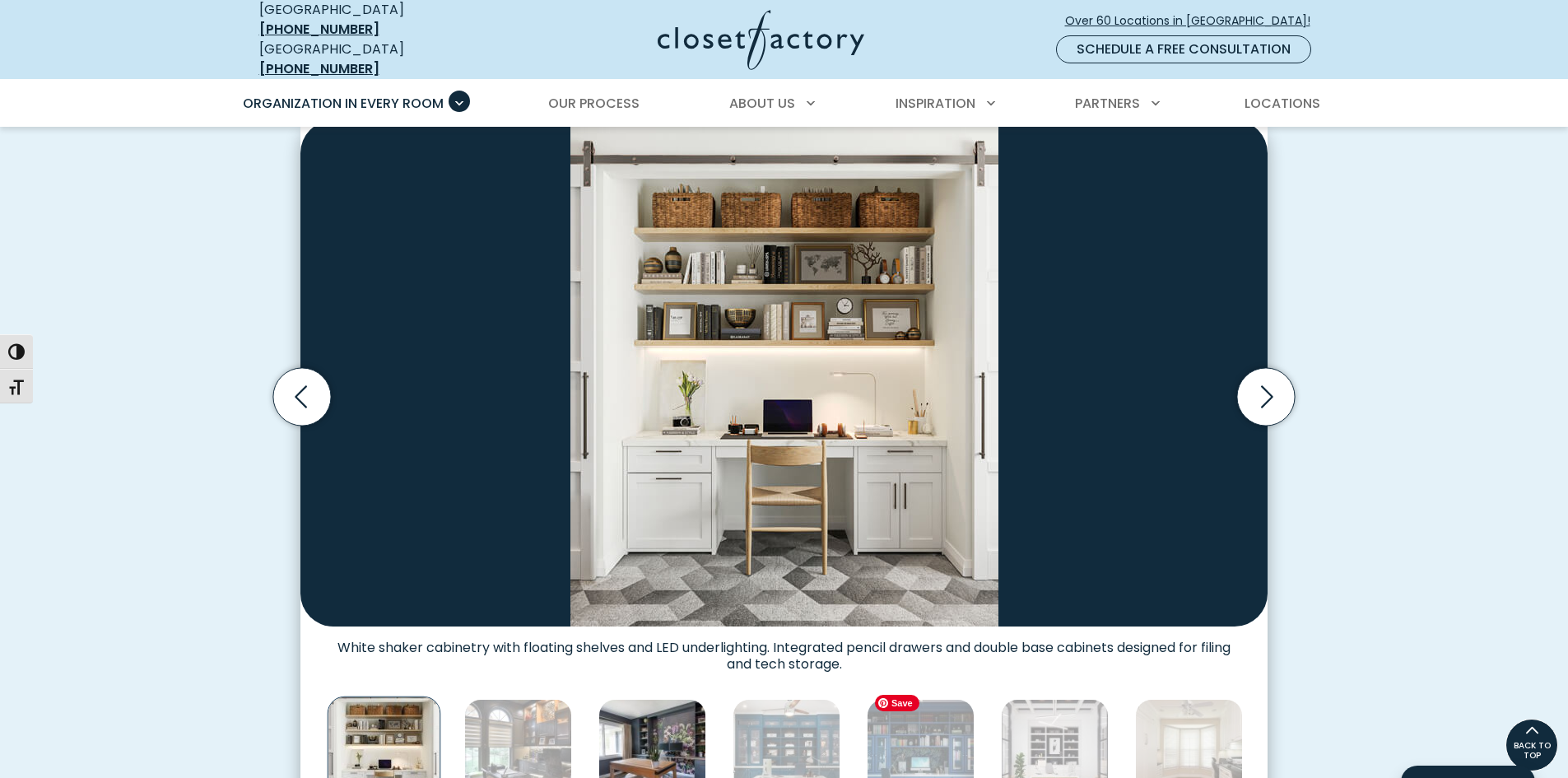
click at [939, 751] on img "Thumbnail Gallery" at bounding box center [921, 753] width 108 height 108
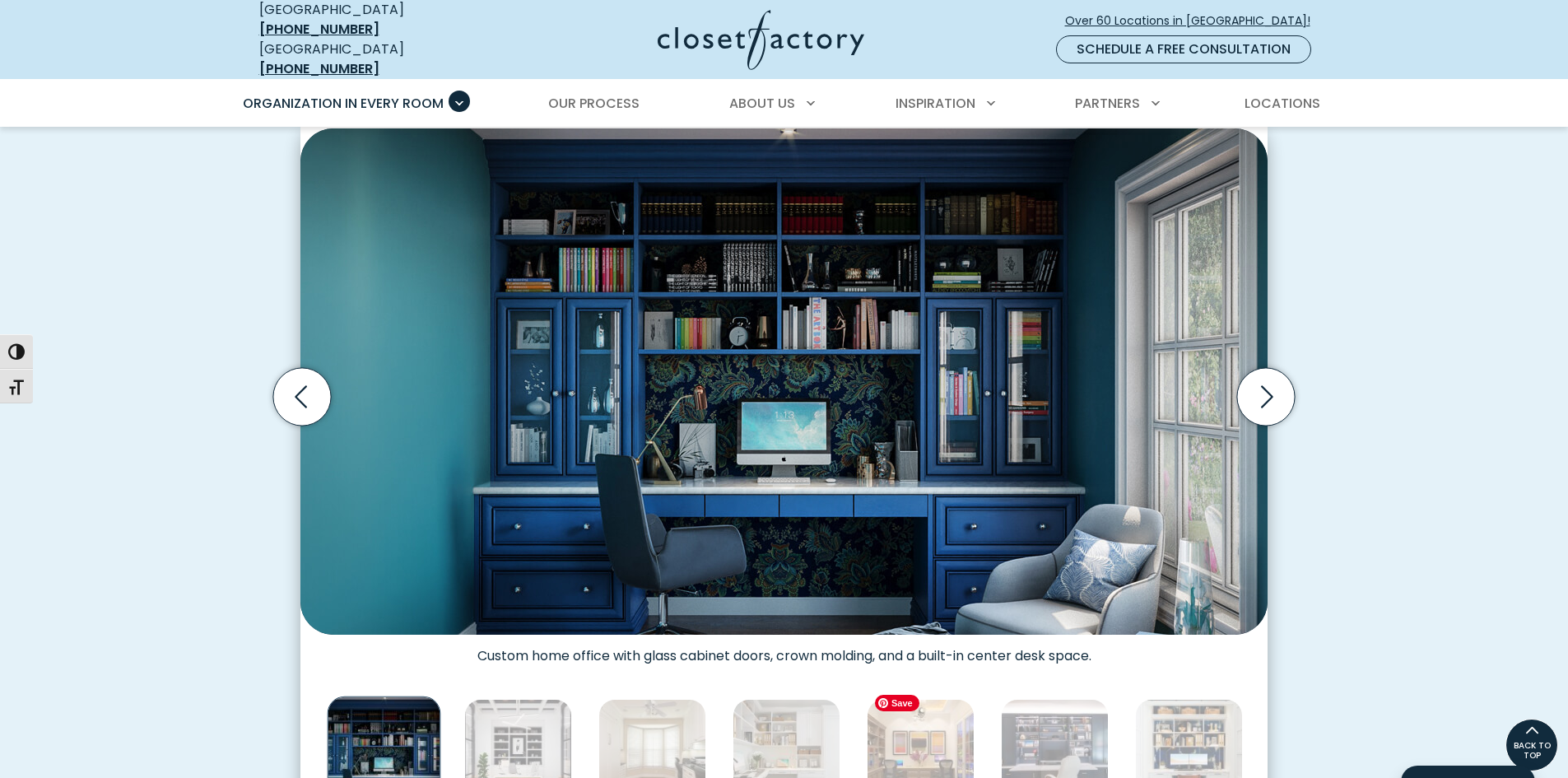
click at [939, 751] on img "Thumbnail Gallery" at bounding box center [921, 753] width 108 height 108
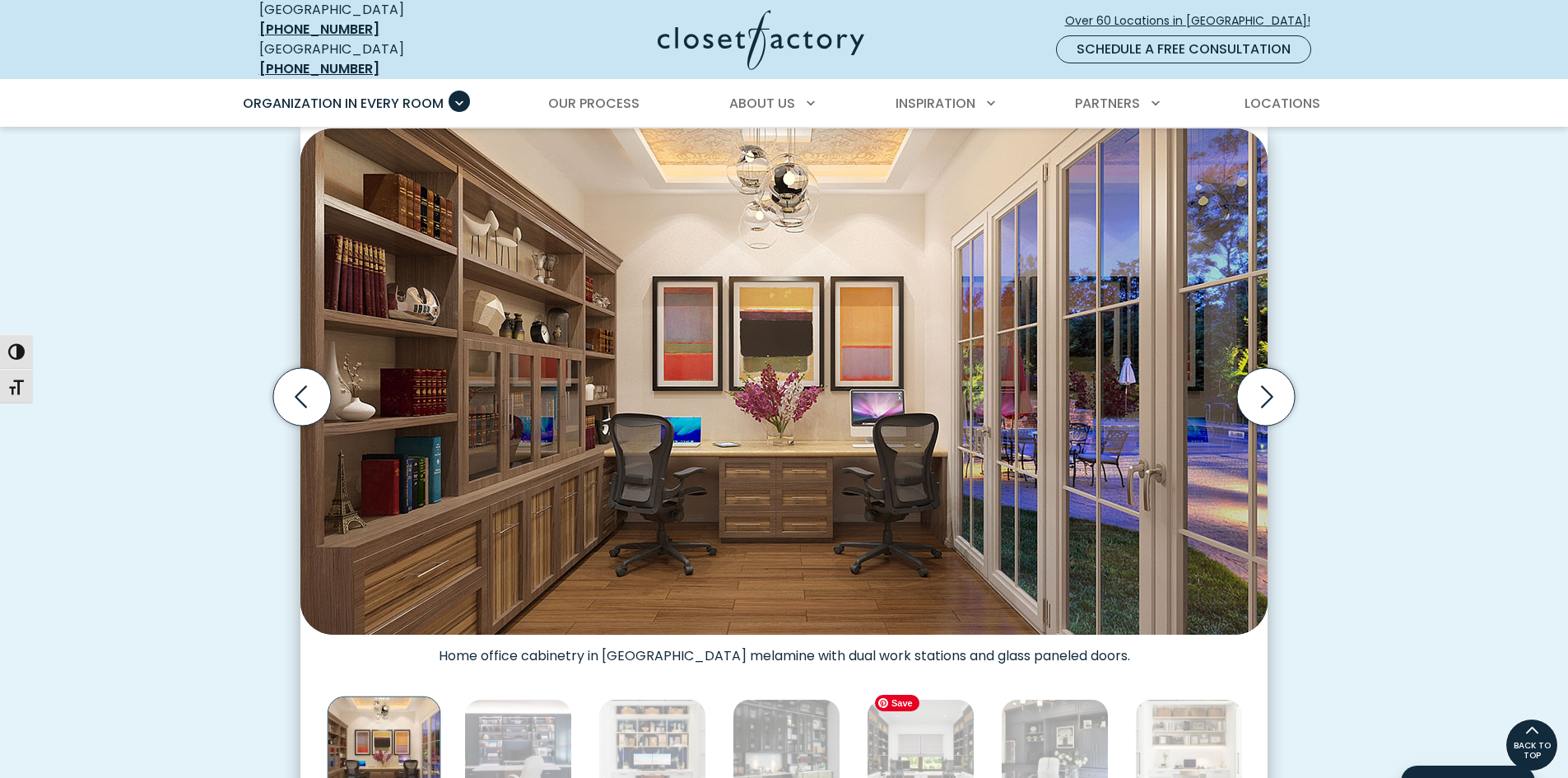
click at [939, 751] on img "Thumbnail Gallery" at bounding box center [921, 753] width 108 height 108
